Goal: Task Accomplishment & Management: Complete application form

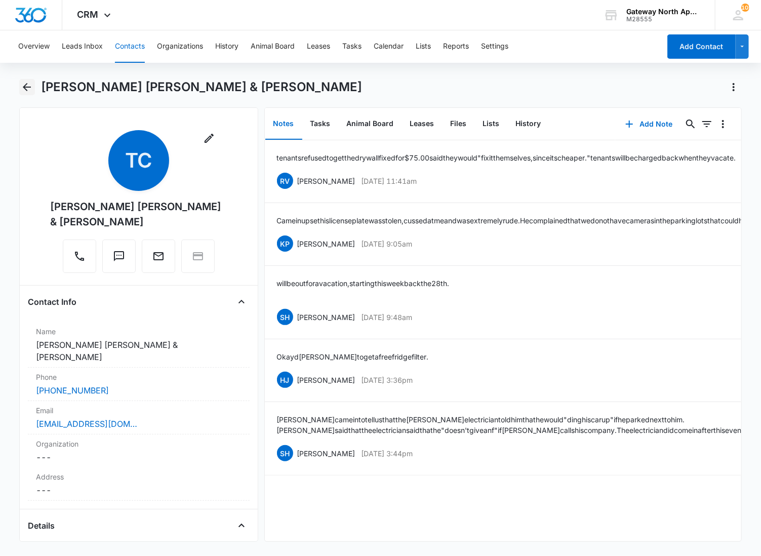
click at [27, 92] on icon "Back" at bounding box center [27, 87] width 12 height 12
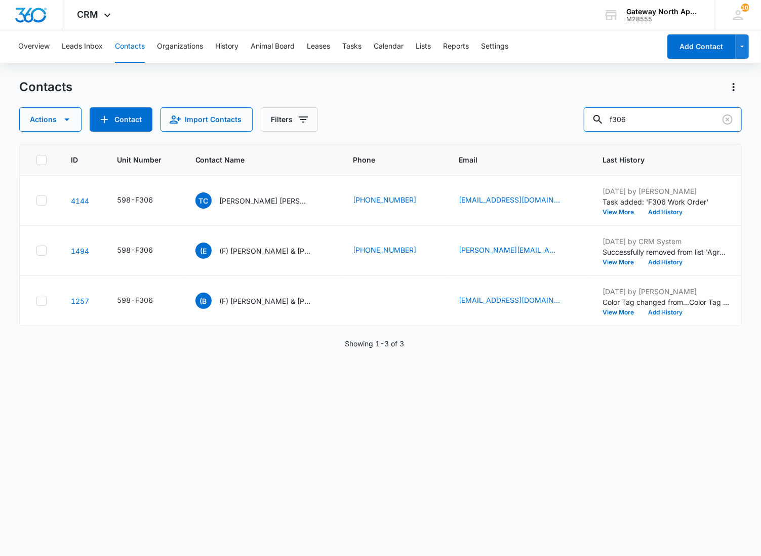
drag, startPoint x: 645, startPoint y: 118, endPoint x: 559, endPoint y: 127, distance: 86.5
click at [559, 127] on div "Actions Contact Import Contacts Filters f306" at bounding box center [380, 119] width 723 height 24
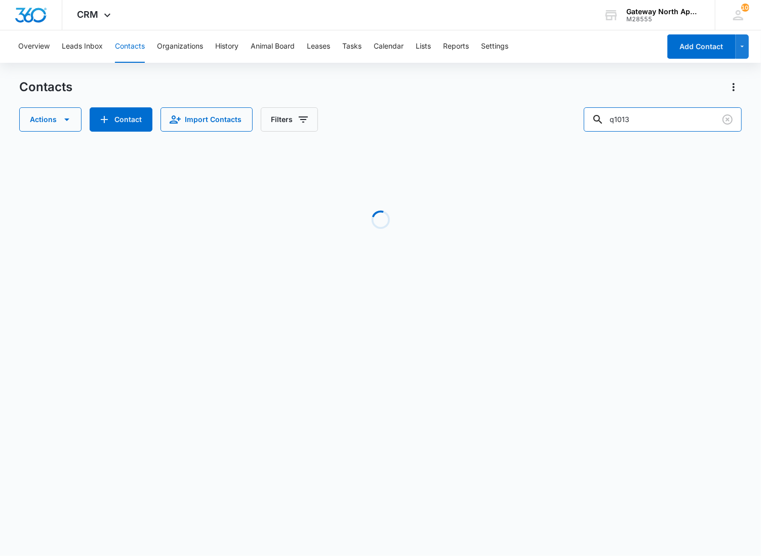
type input "q101"
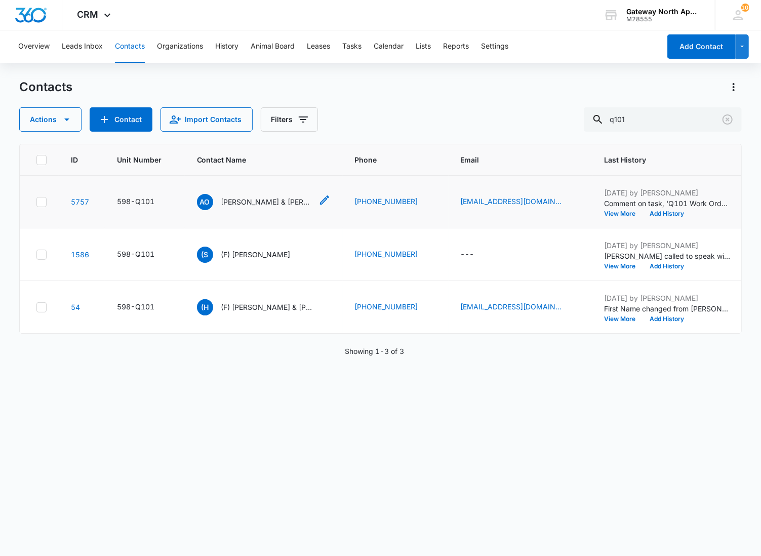
click at [249, 202] on p "[PERSON_NAME] & [PERSON_NAME]" at bounding box center [266, 201] width 91 height 11
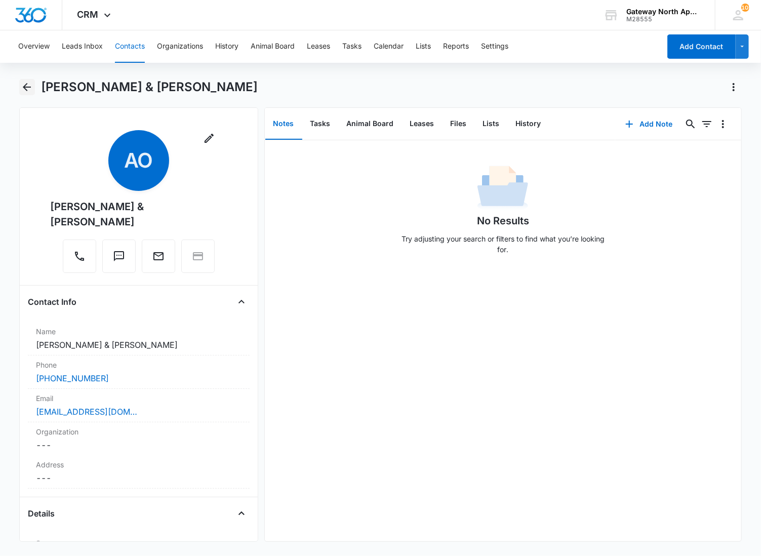
click at [26, 88] on icon "Back" at bounding box center [27, 87] width 12 height 12
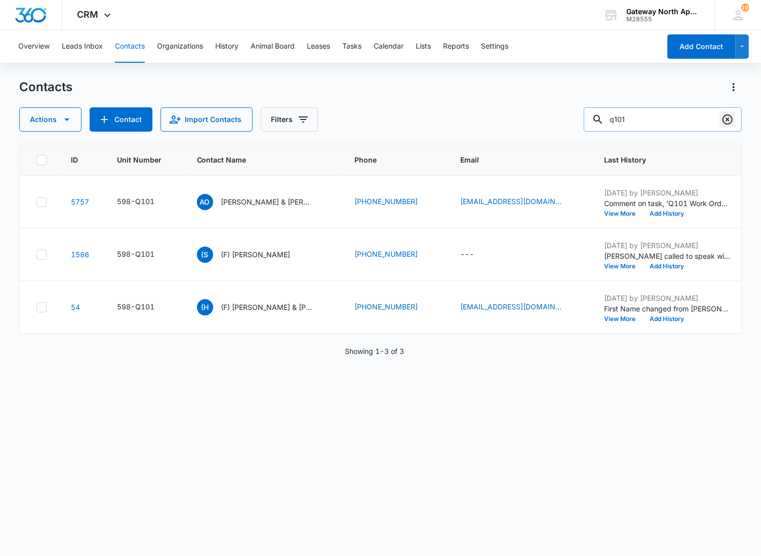
click at [734, 122] on button "Clear" at bounding box center [727, 119] width 16 height 16
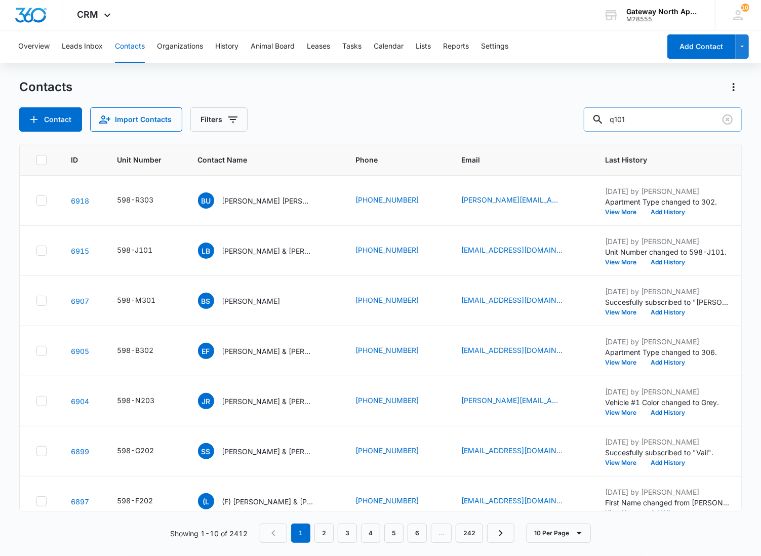
type input "q101"
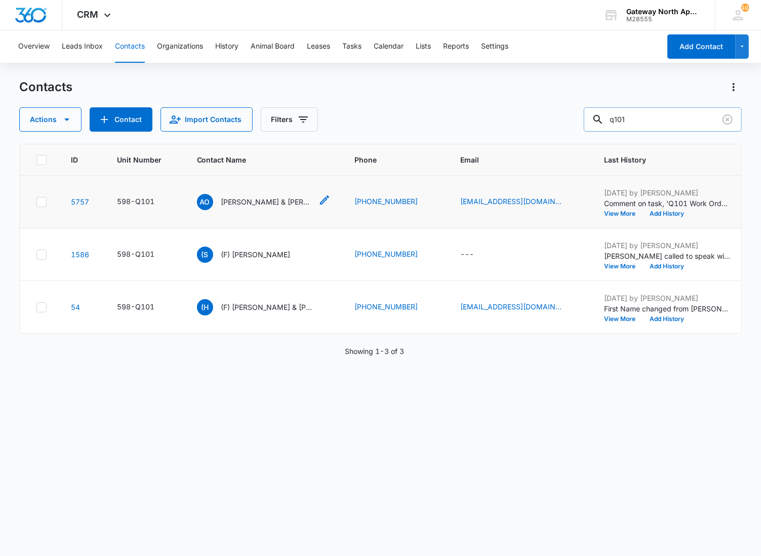
click at [264, 206] on p "[PERSON_NAME] & [PERSON_NAME]" at bounding box center [266, 201] width 91 height 11
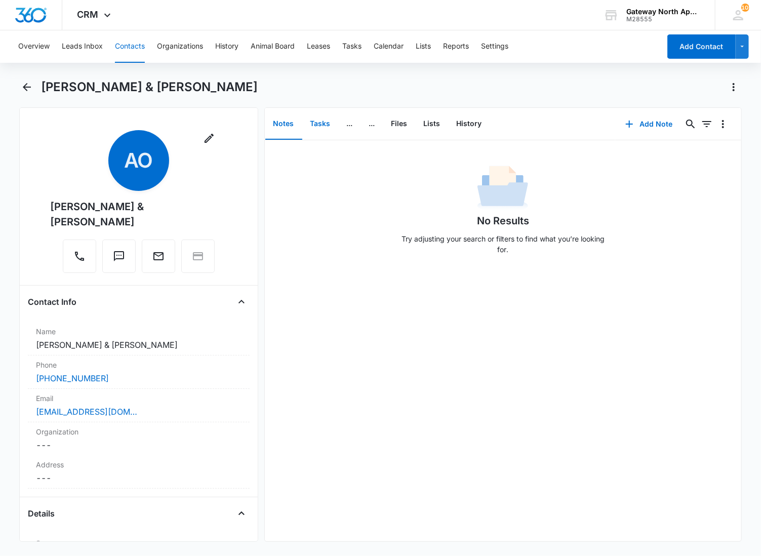
click at [324, 124] on button "Tasks" at bounding box center [320, 123] width 36 height 31
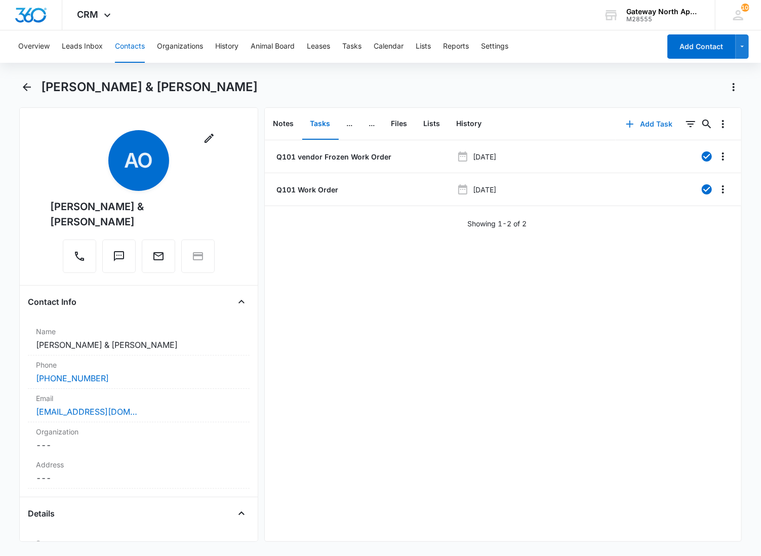
click at [636, 120] on button "Add Task" at bounding box center [648, 124] width 67 height 24
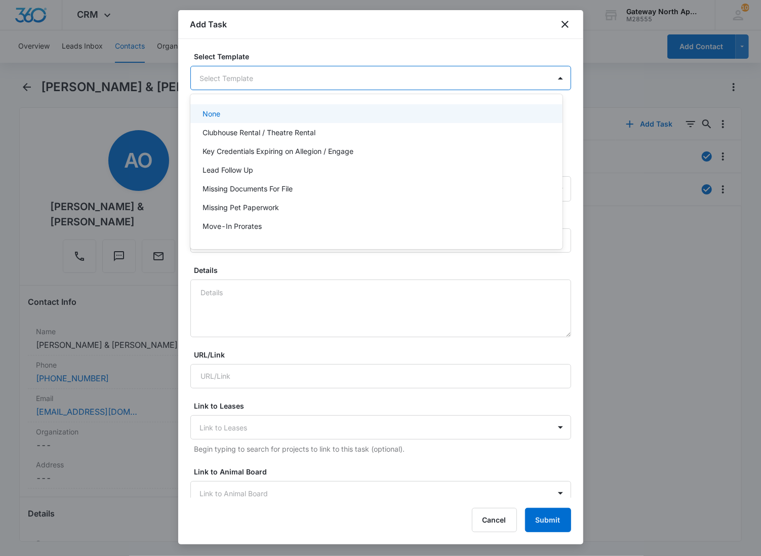
click at [327, 77] on body "CRM Apps Reputation Websites Forms CRM Email Social Content Ads Intelligence Fi…" at bounding box center [380, 278] width 761 height 556
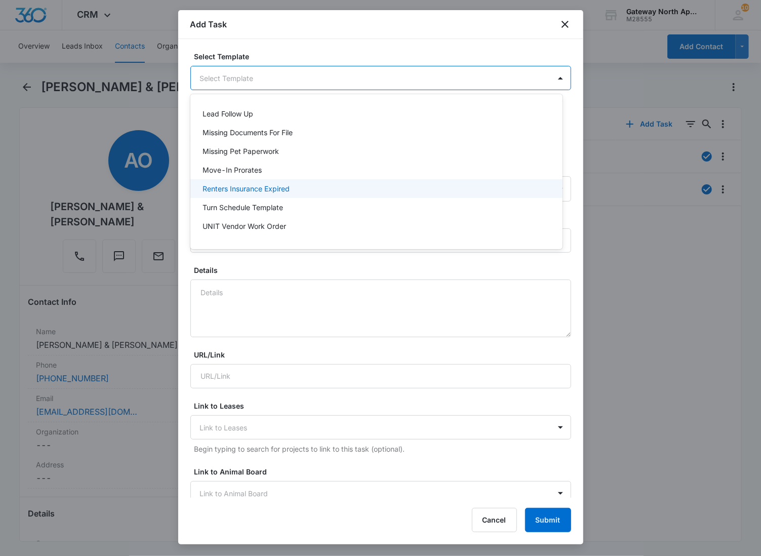
scroll to position [89, 0]
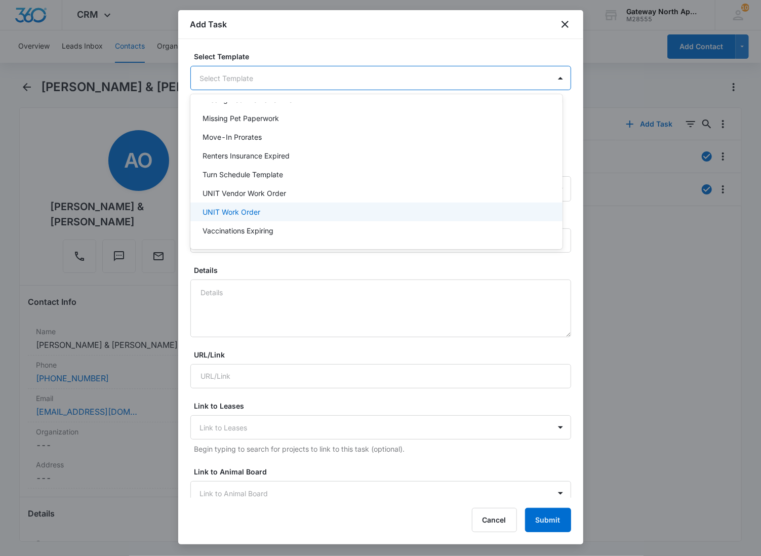
click at [236, 208] on p "UNIT Work Order" at bounding box center [231, 211] width 58 height 11
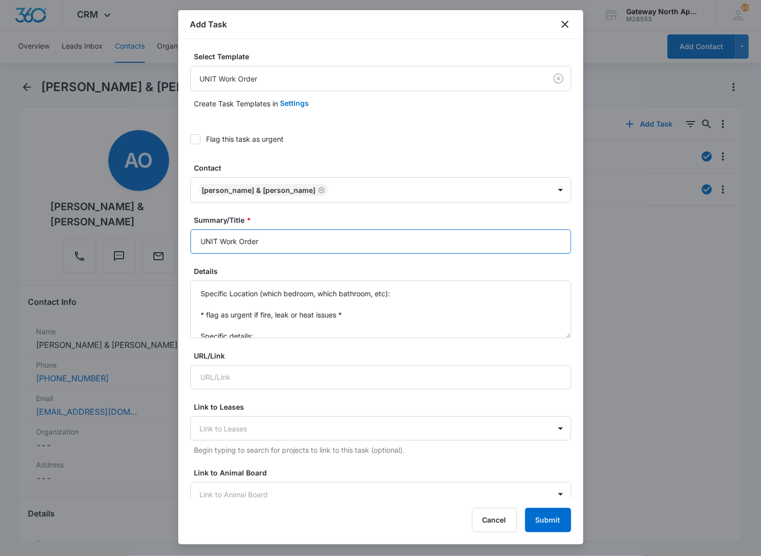
drag, startPoint x: 219, startPoint y: 239, endPoint x: 144, endPoint y: 248, distance: 75.4
click at [144, 248] on body "CRM Apps Reputation Websites Forms CRM Email Social Content Ads Intelligence Fi…" at bounding box center [380, 278] width 761 height 556
type input "Q101 Work Order"
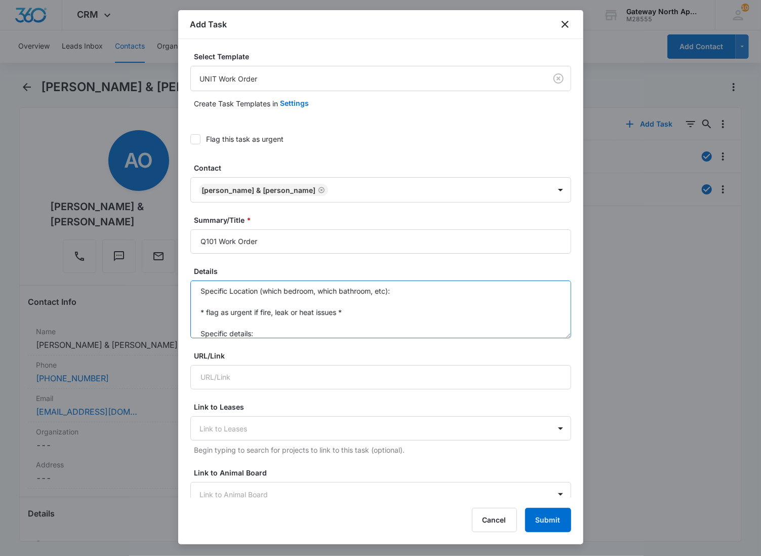
scroll to position [0, 0]
drag, startPoint x: 261, startPoint y: 337, endPoint x: 189, endPoint y: 285, distance: 88.9
click at [189, 285] on div "Select Template UNIT Work Order Create Task Templates in Settings Flag this tas…" at bounding box center [380, 268] width 405 height 458
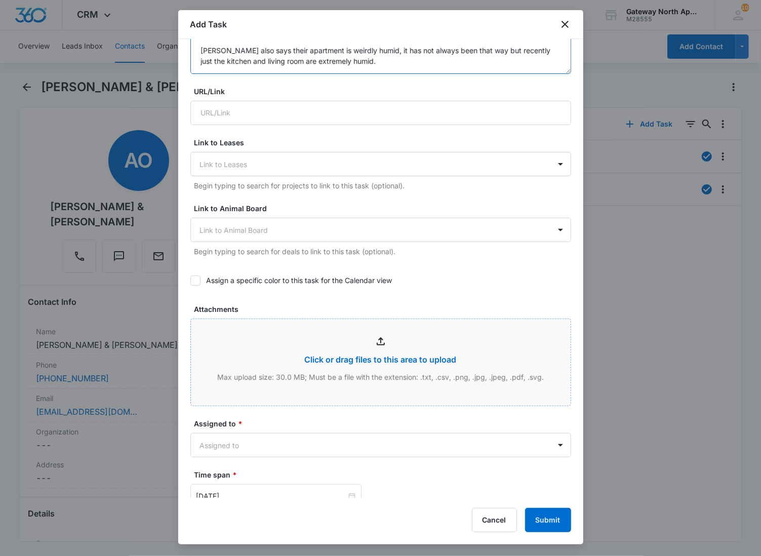
scroll to position [281, 0]
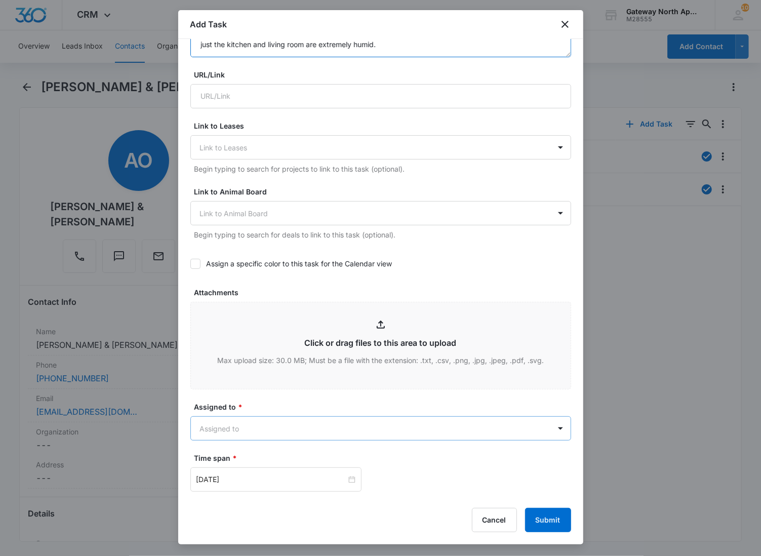
type textarea "Water line on the fridge is not working properly. [PERSON_NAME] said he spoke t…"
click at [230, 427] on body "CRM Apps Reputation Websites Forms CRM Email Social Content Ads Intelligence Fi…" at bounding box center [380, 278] width 761 height 556
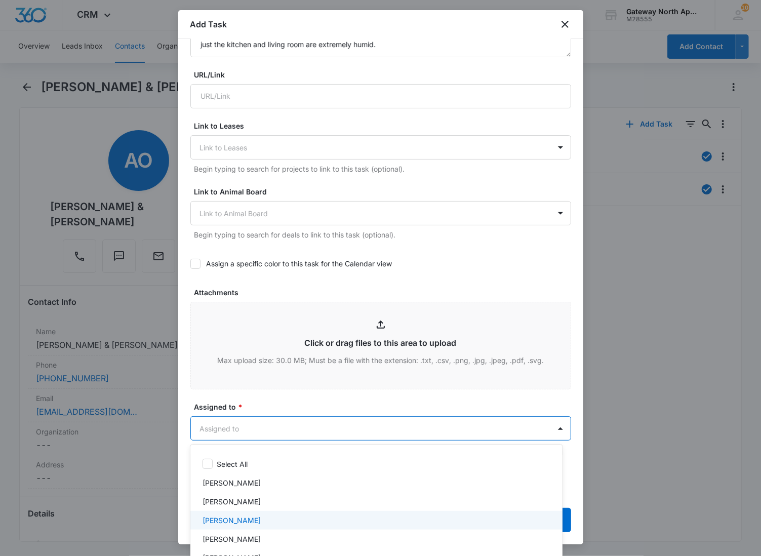
click at [221, 520] on p "[PERSON_NAME]" at bounding box center [231, 520] width 58 height 11
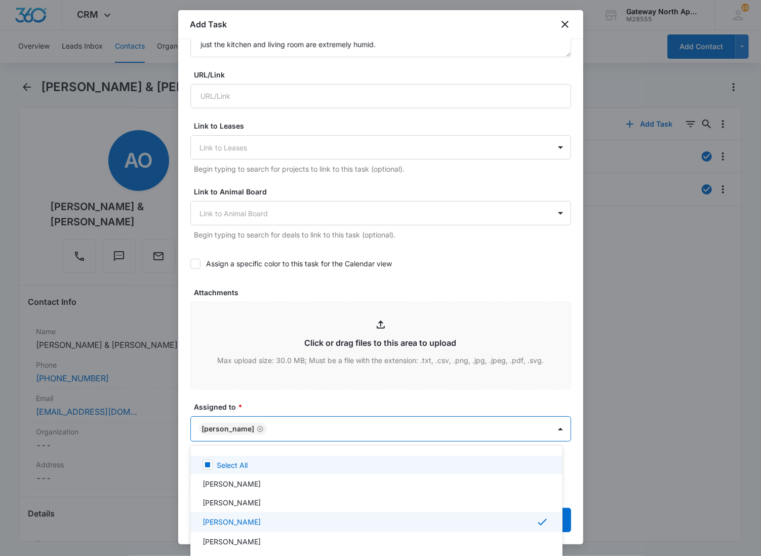
click at [281, 427] on div at bounding box center [380, 278] width 761 height 556
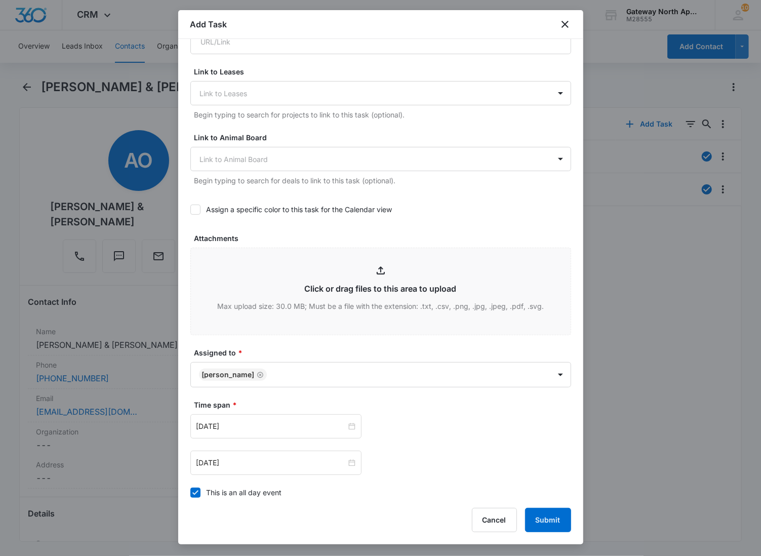
scroll to position [449, 0]
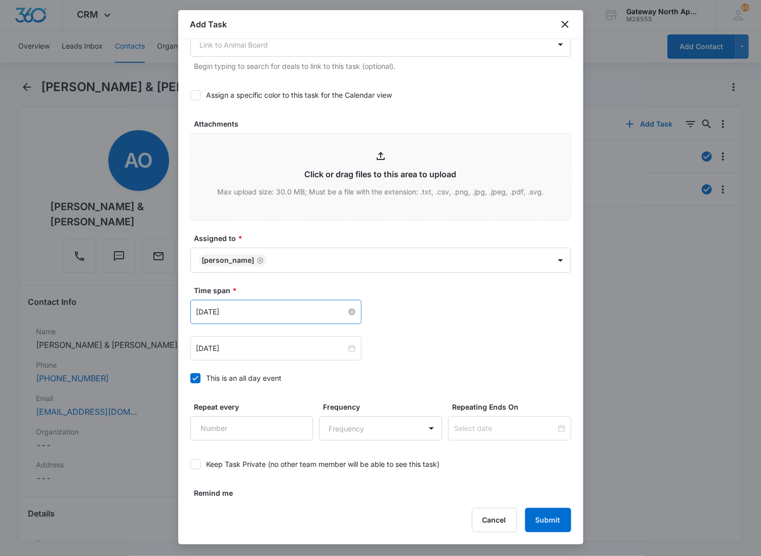
click at [267, 312] on input "[DATE]" at bounding box center [271, 311] width 150 height 11
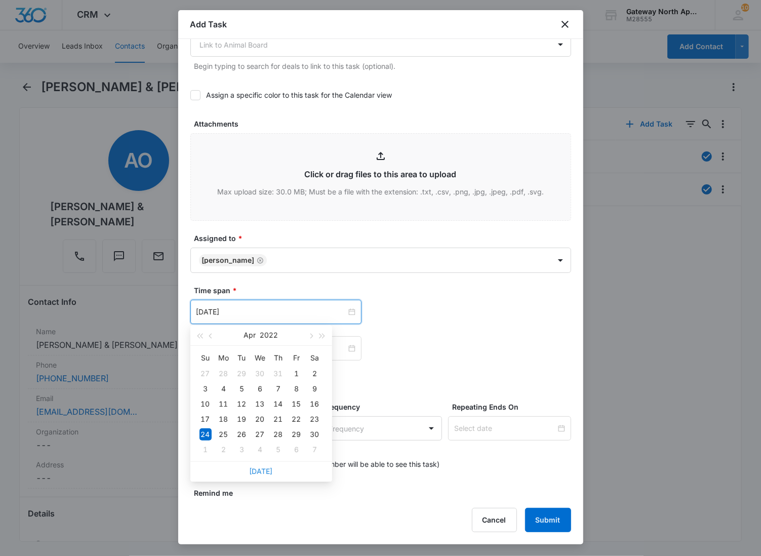
click at [259, 469] on link "[DATE]" at bounding box center [260, 471] width 23 height 9
type input "[DATE]"
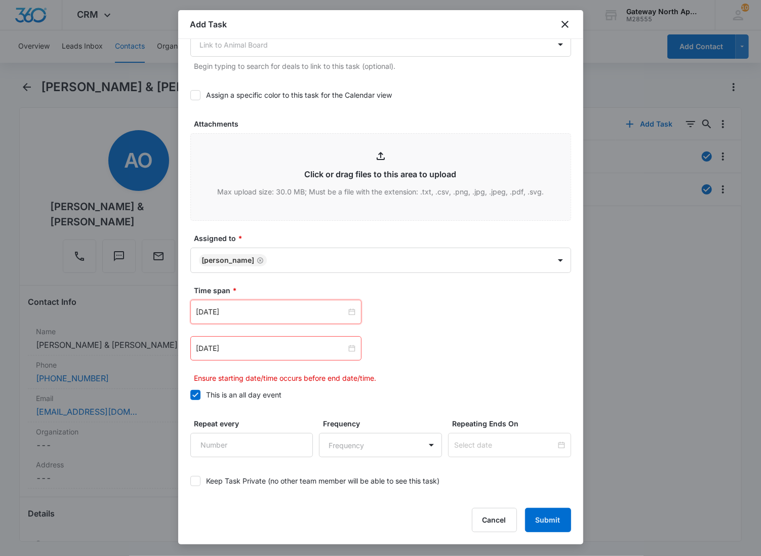
drag, startPoint x: 302, startPoint y: 346, endPoint x: 281, endPoint y: 354, distance: 22.3
click at [302, 346] on input "[DATE]" at bounding box center [271, 348] width 150 height 11
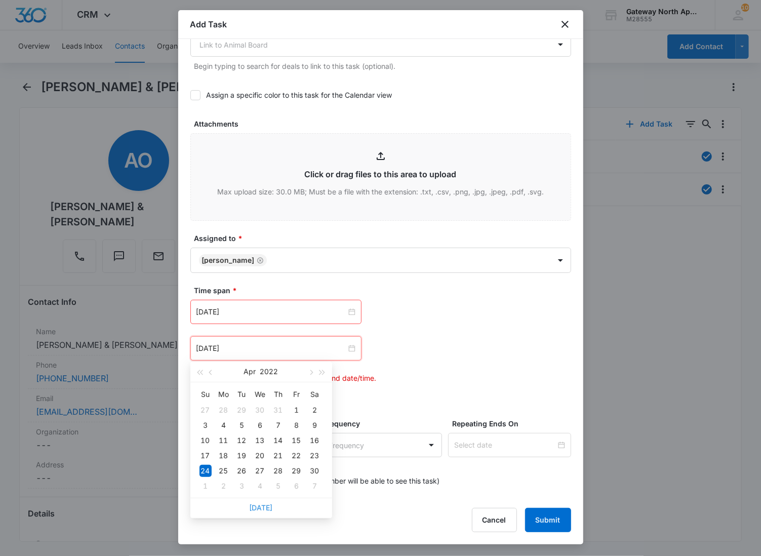
click at [261, 510] on link "[DATE]" at bounding box center [260, 507] width 23 height 9
type input "[DATE]"
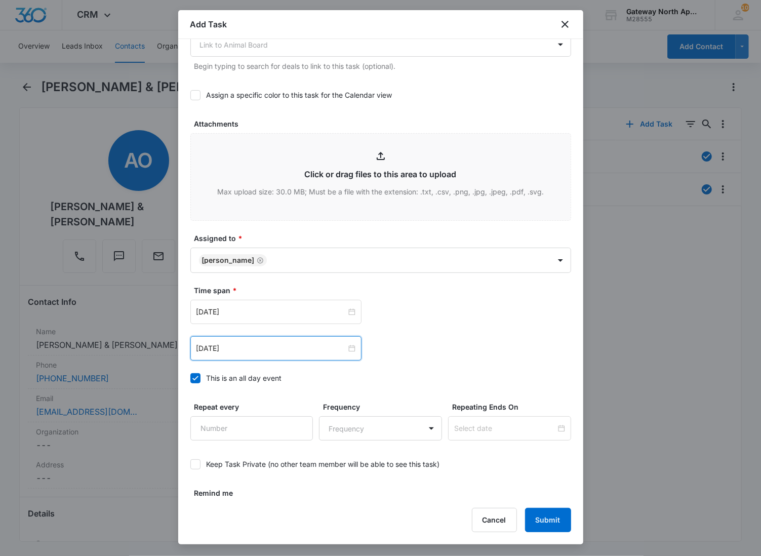
scroll to position [478, 0]
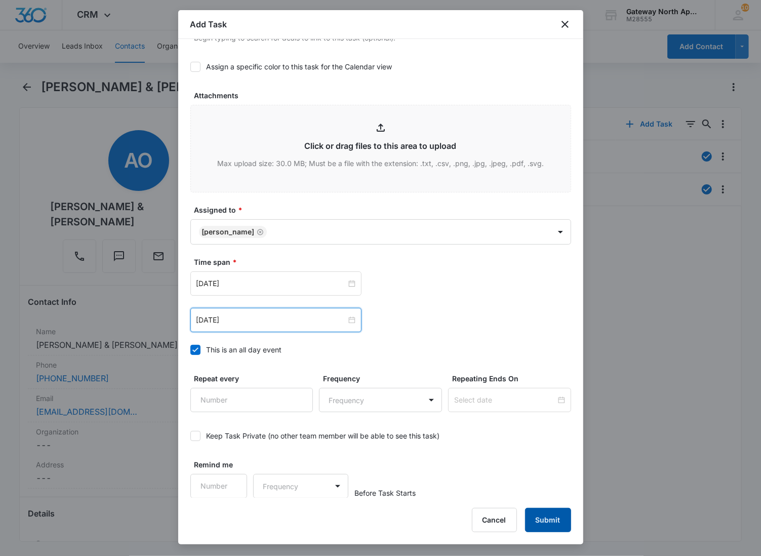
click at [554, 521] on button "Submit" at bounding box center [548, 520] width 46 height 24
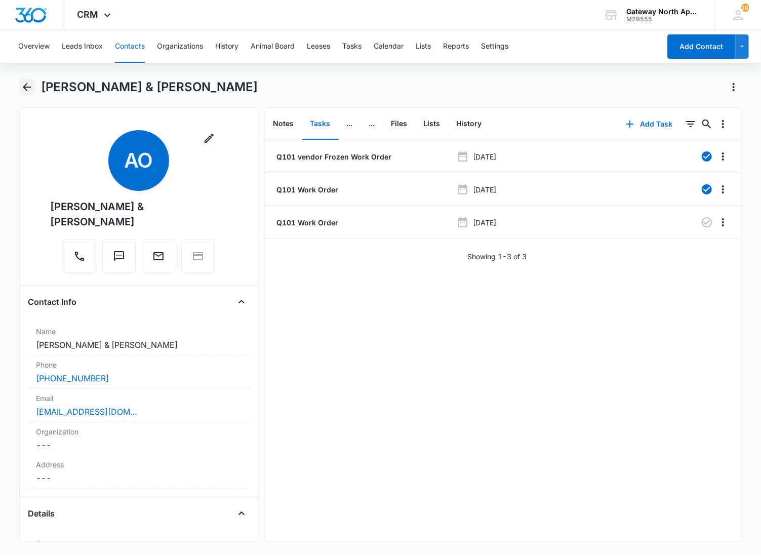
click at [24, 85] on icon "Back" at bounding box center [27, 87] width 12 height 12
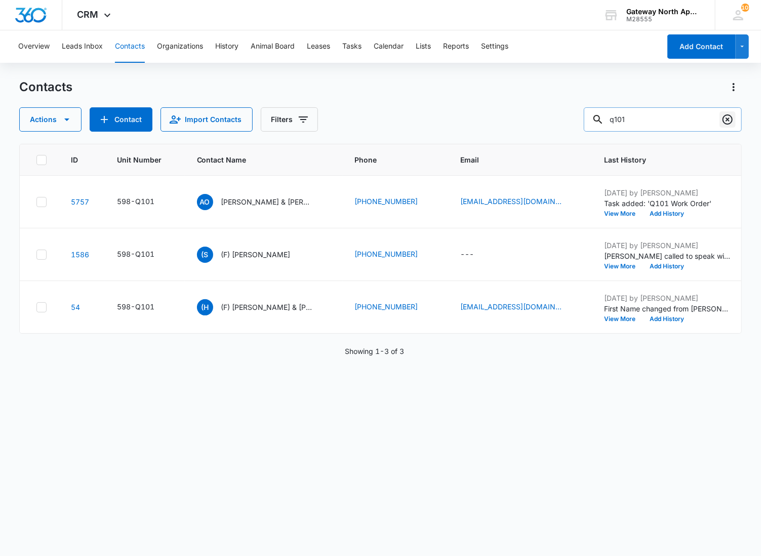
click at [724, 117] on icon "Clear" at bounding box center [727, 119] width 10 height 10
